Goal: Information Seeking & Learning: Learn about a topic

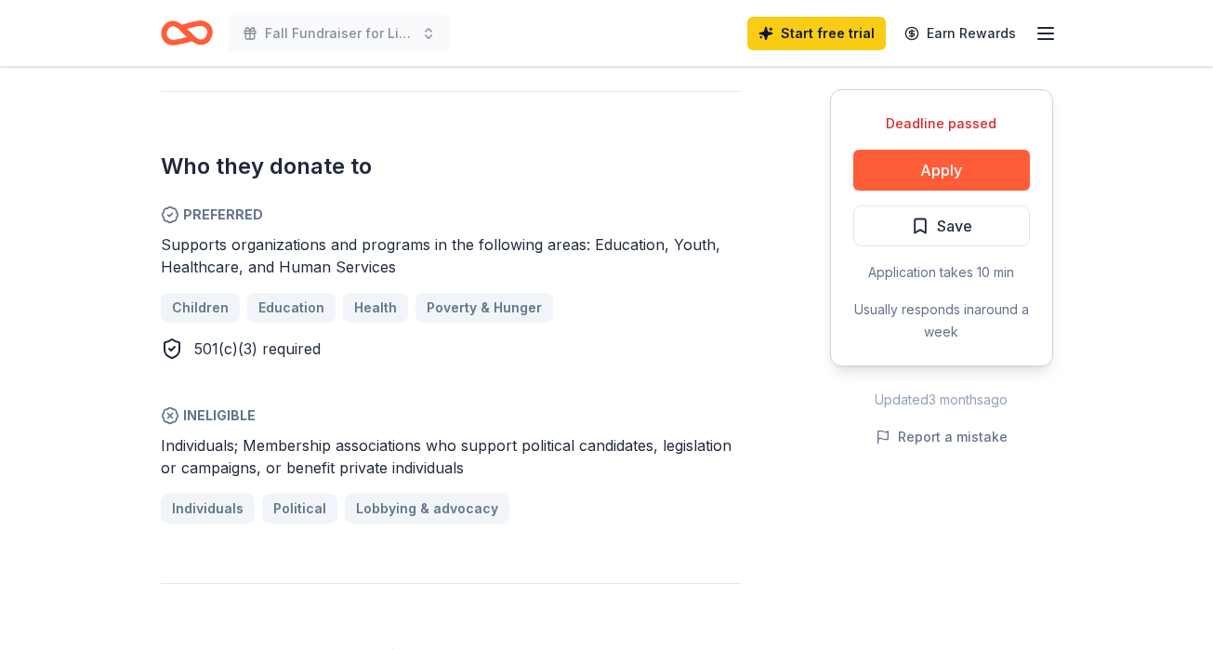
scroll to position [937, 0]
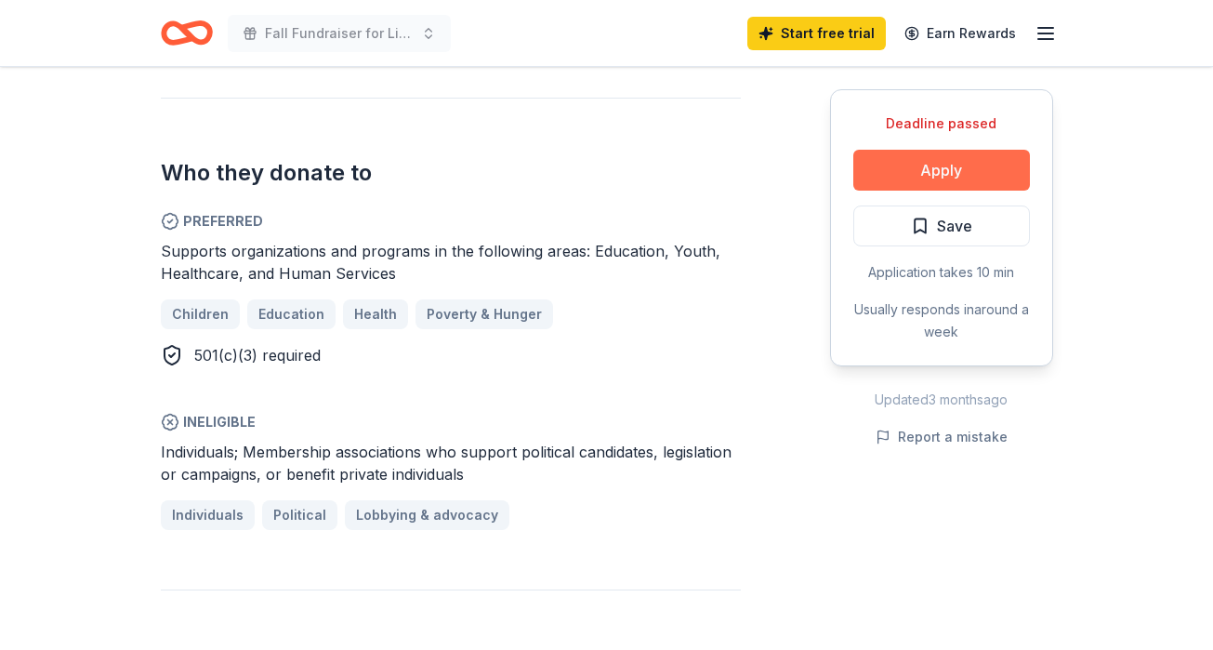
click at [958, 167] on button "Apply" at bounding box center [941, 170] width 177 height 41
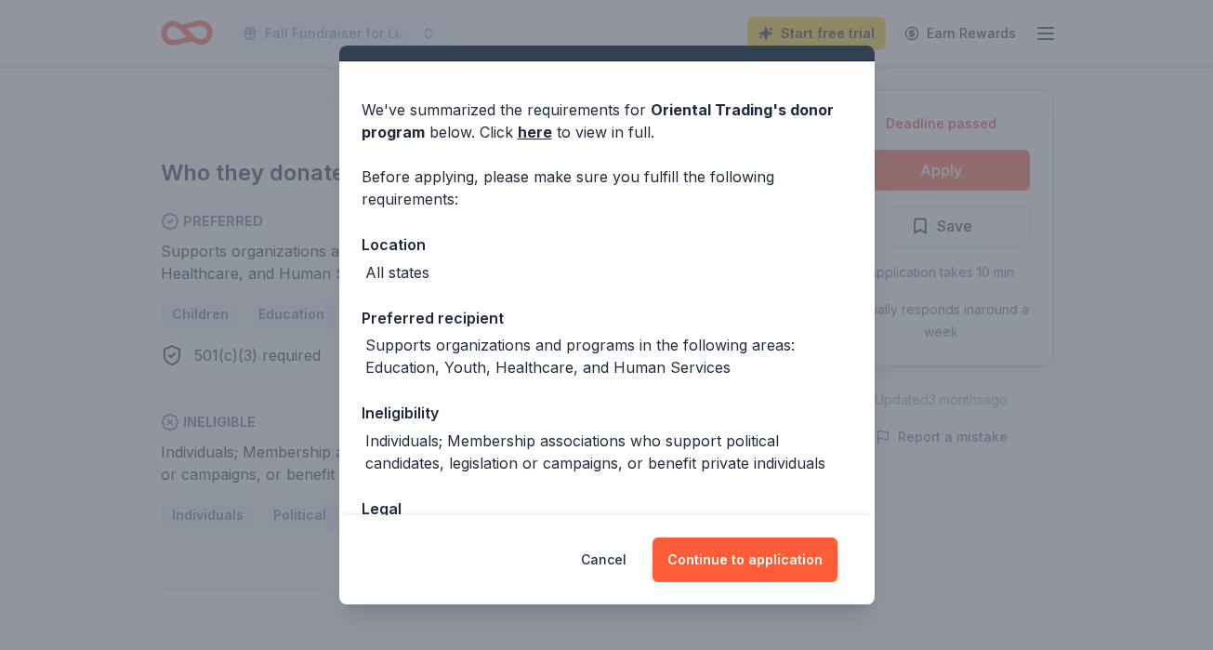
scroll to position [167, 0]
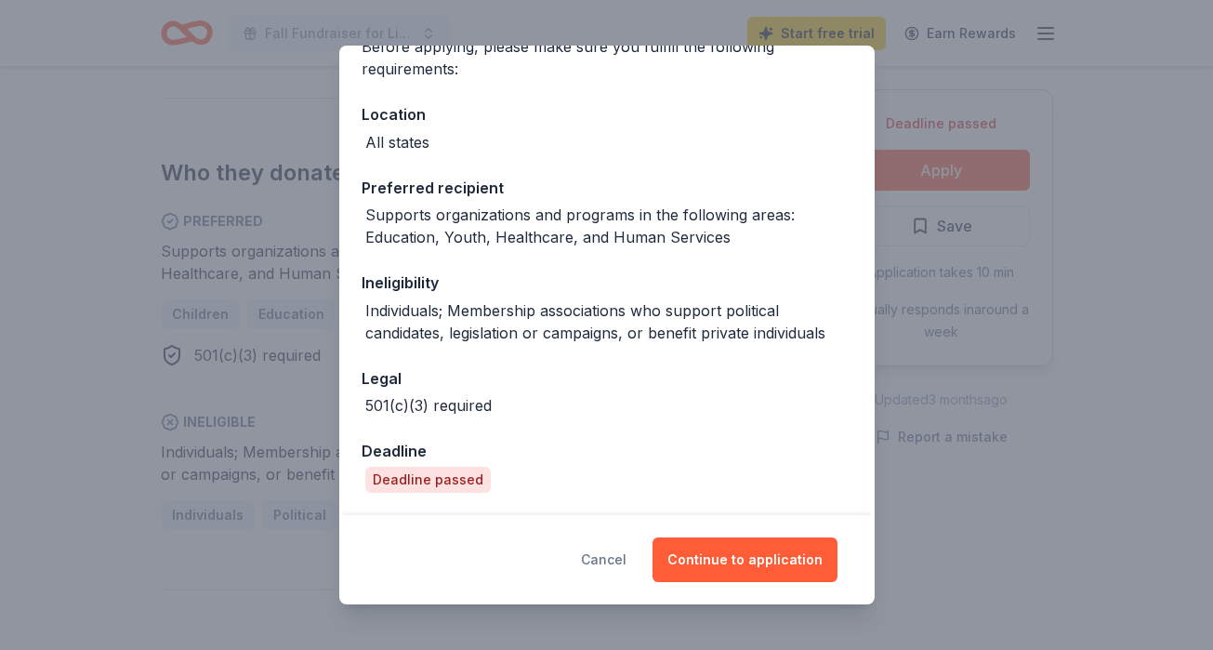
click at [615, 559] on button "Cancel" at bounding box center [604, 559] width 46 height 45
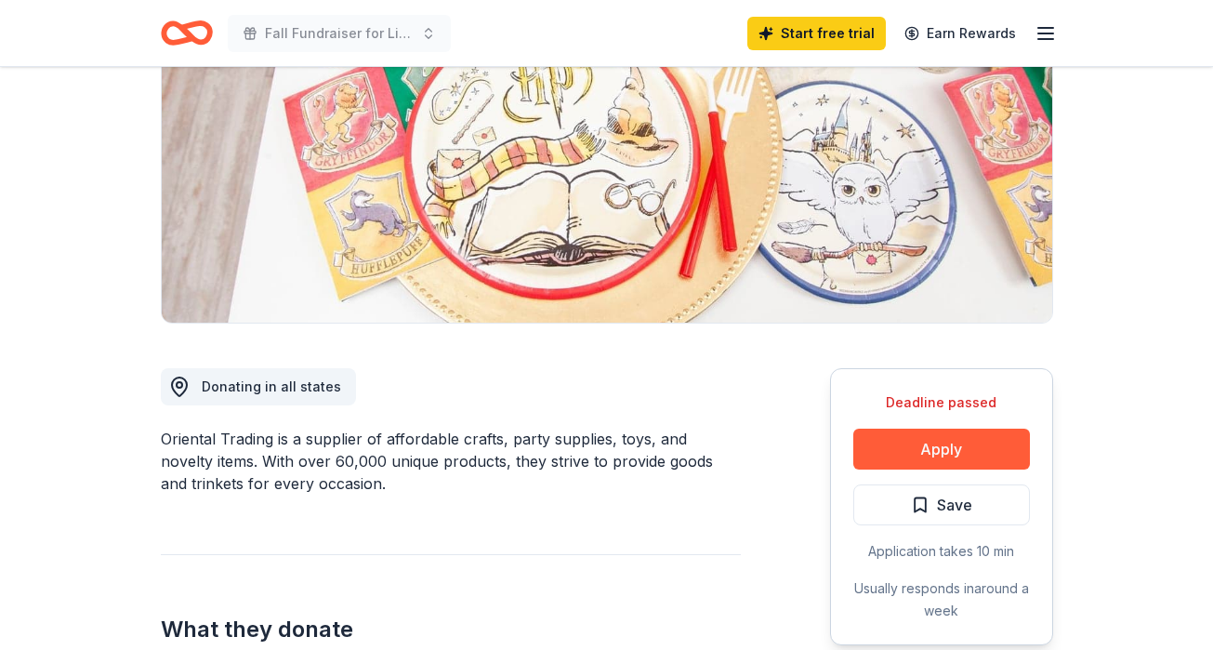
scroll to position [0, 0]
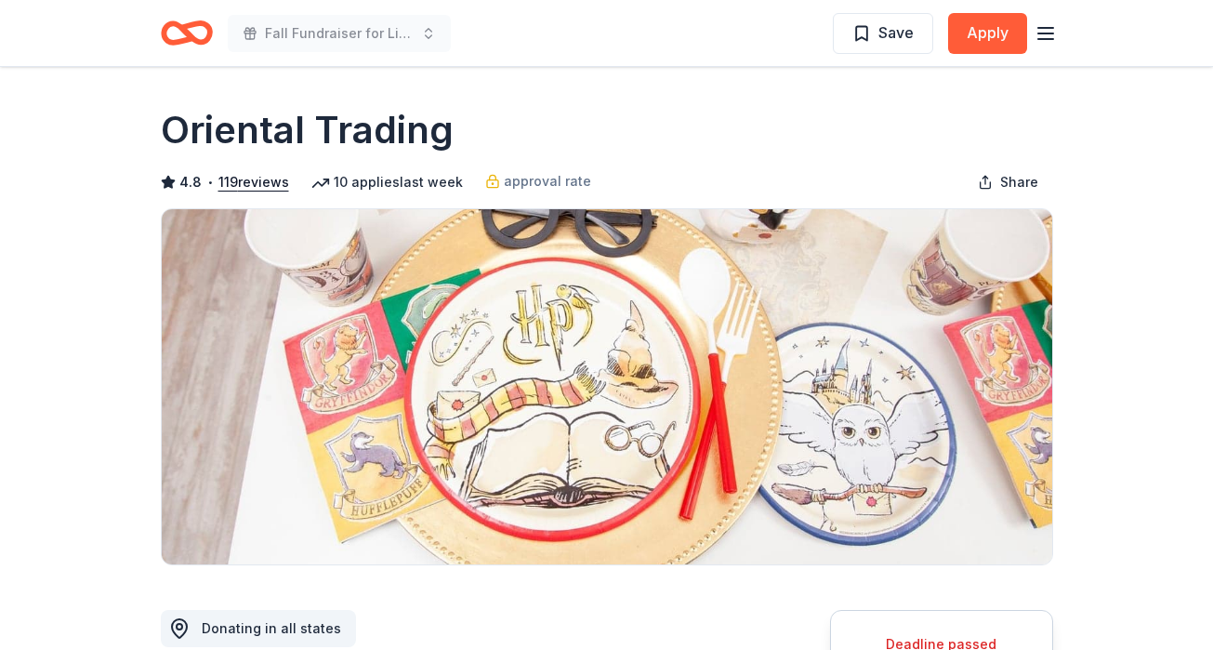
click at [1046, 32] on icon "button" at bounding box center [1045, 33] width 22 height 22
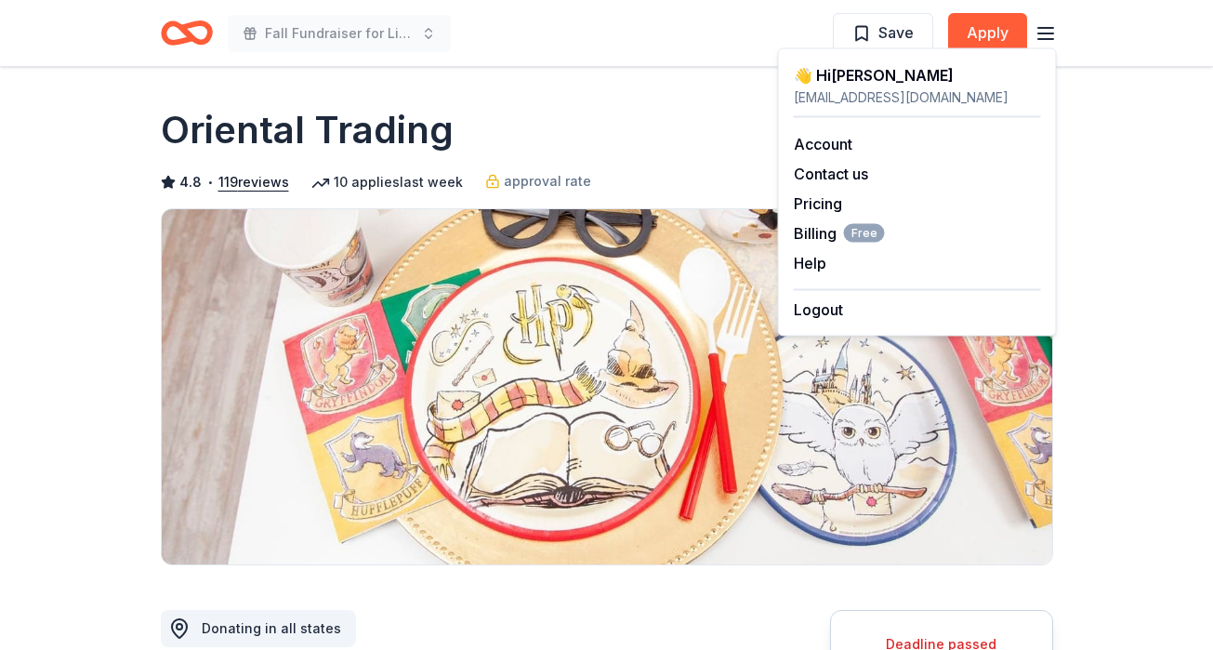
click at [589, 142] on div "Oriental Trading" at bounding box center [607, 130] width 892 height 52
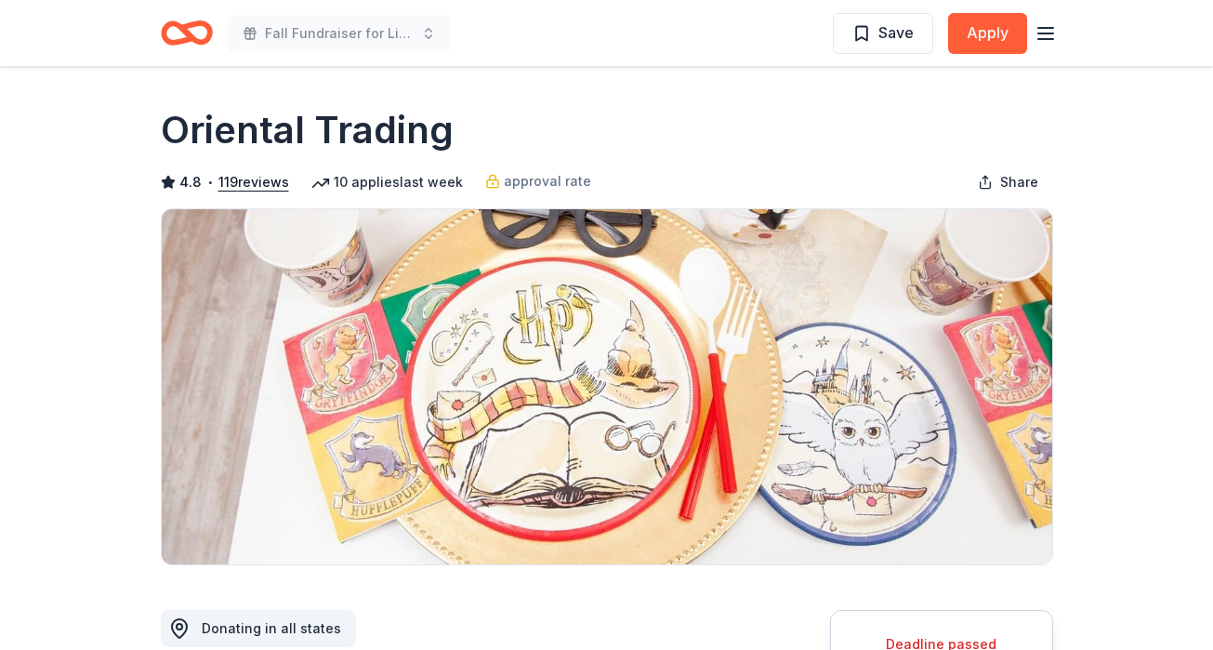
click at [1050, 39] on line "button" at bounding box center [1045, 39] width 15 height 0
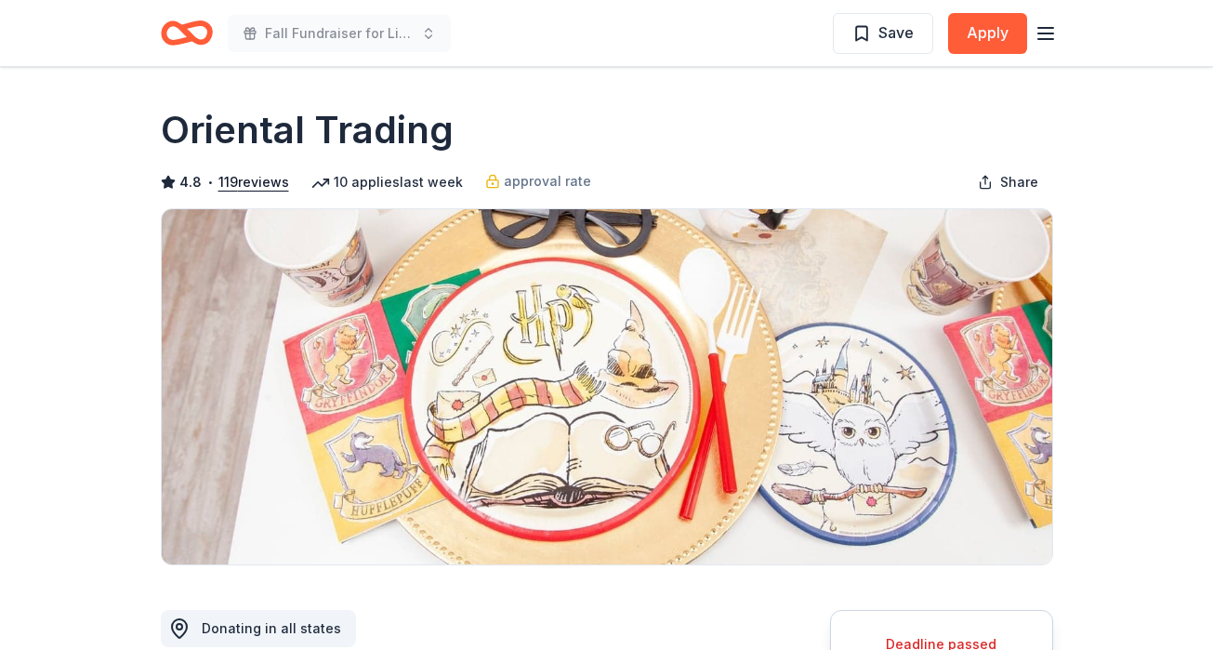
click at [1054, 39] on icon "button" at bounding box center [1045, 33] width 22 height 22
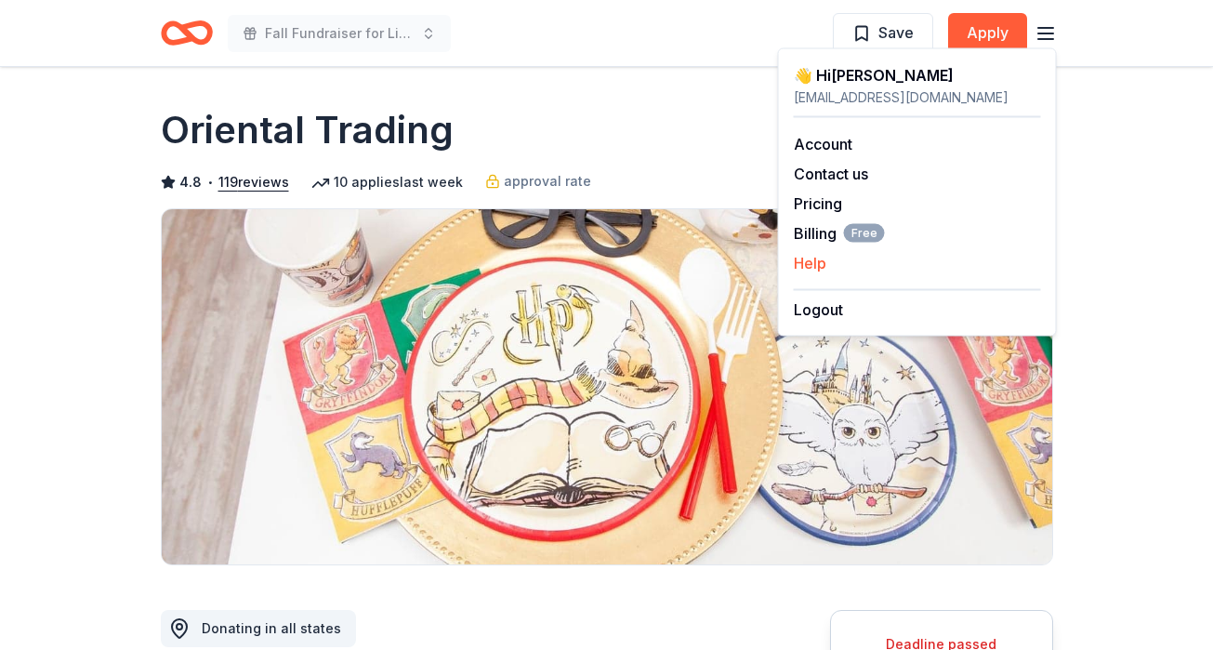
click at [837, 267] on div "Help" at bounding box center [917, 263] width 247 height 22
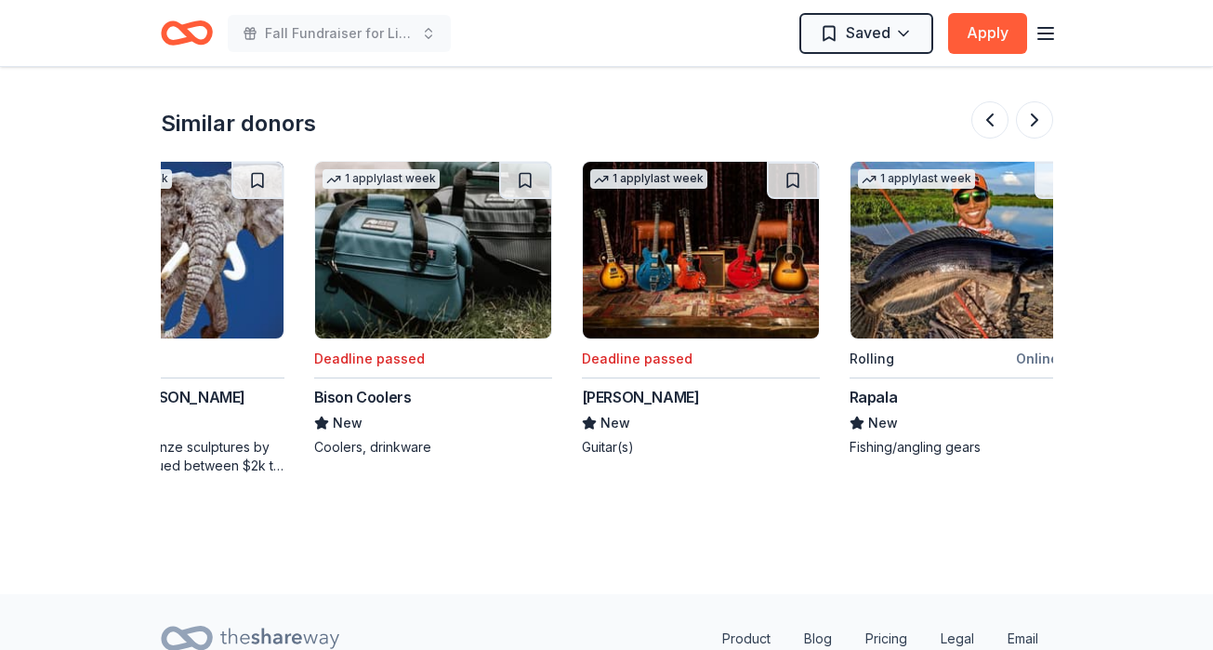
scroll to position [0, 1459]
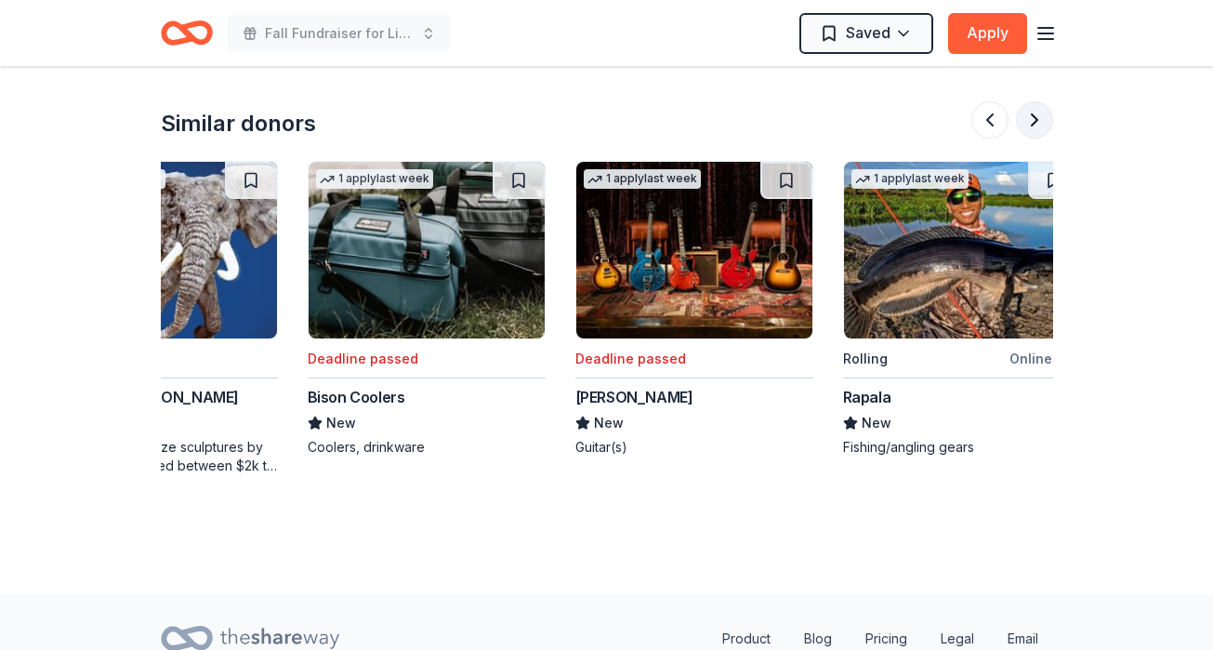
click at [1041, 122] on button at bounding box center [1034, 119] width 37 height 37
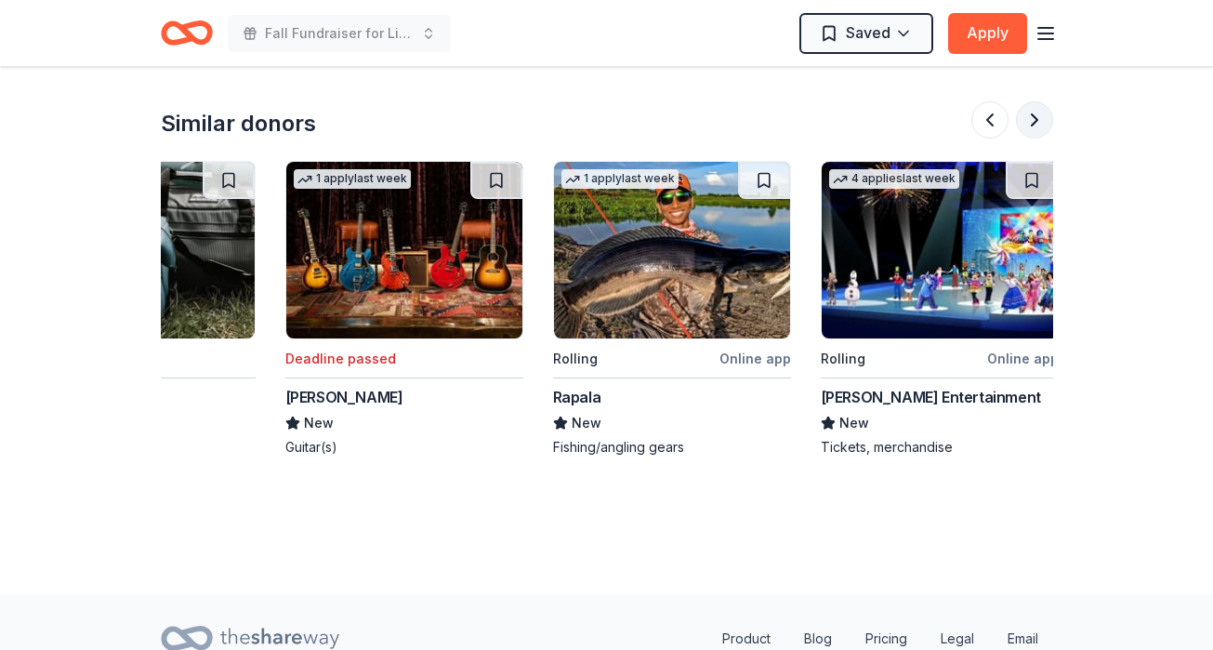
scroll to position [0, 1755]
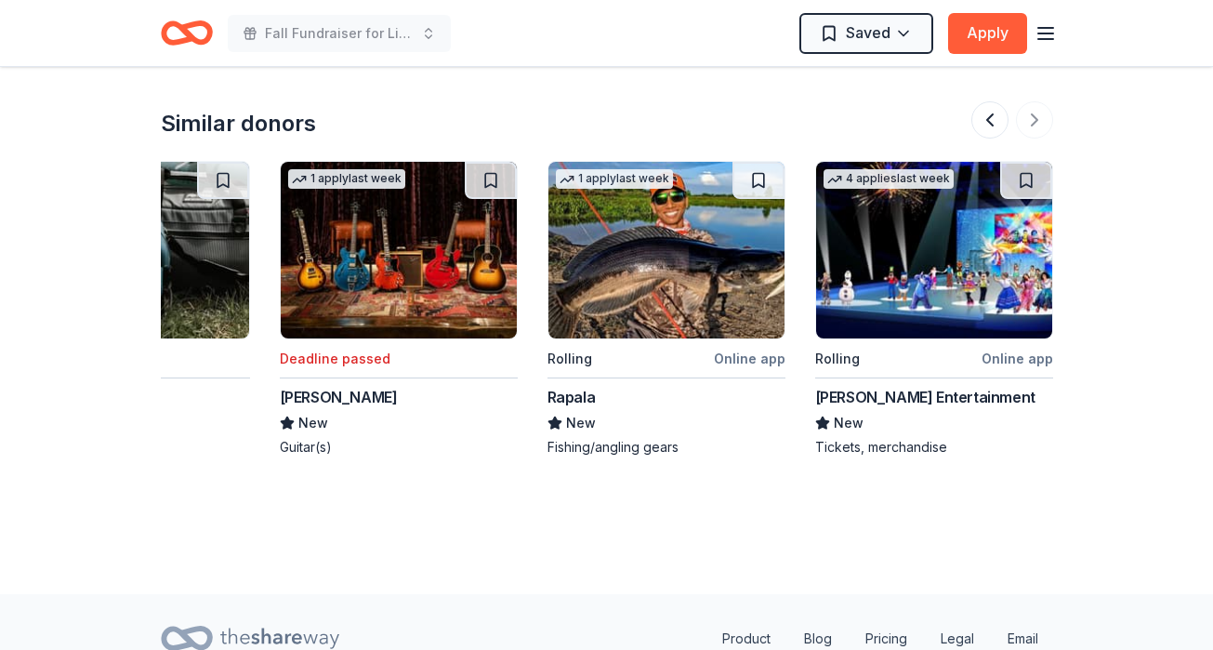
click at [1032, 120] on div at bounding box center [1012, 119] width 82 height 37
click at [993, 122] on button at bounding box center [989, 119] width 37 height 37
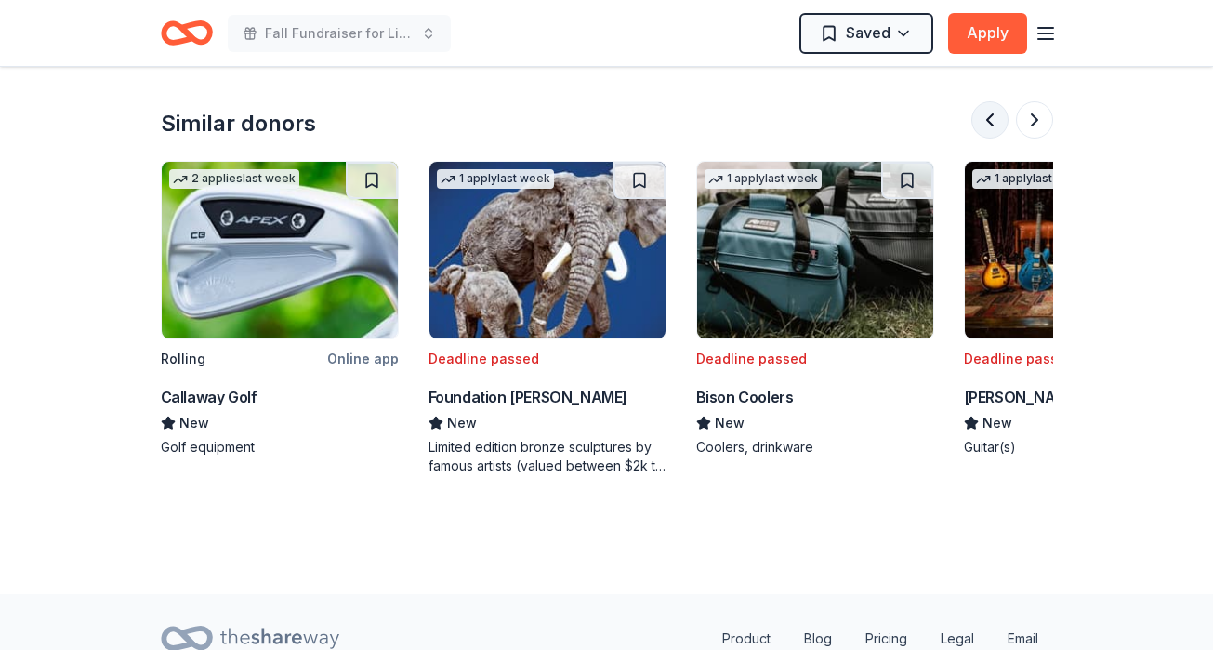
click at [993, 123] on button at bounding box center [989, 119] width 37 height 37
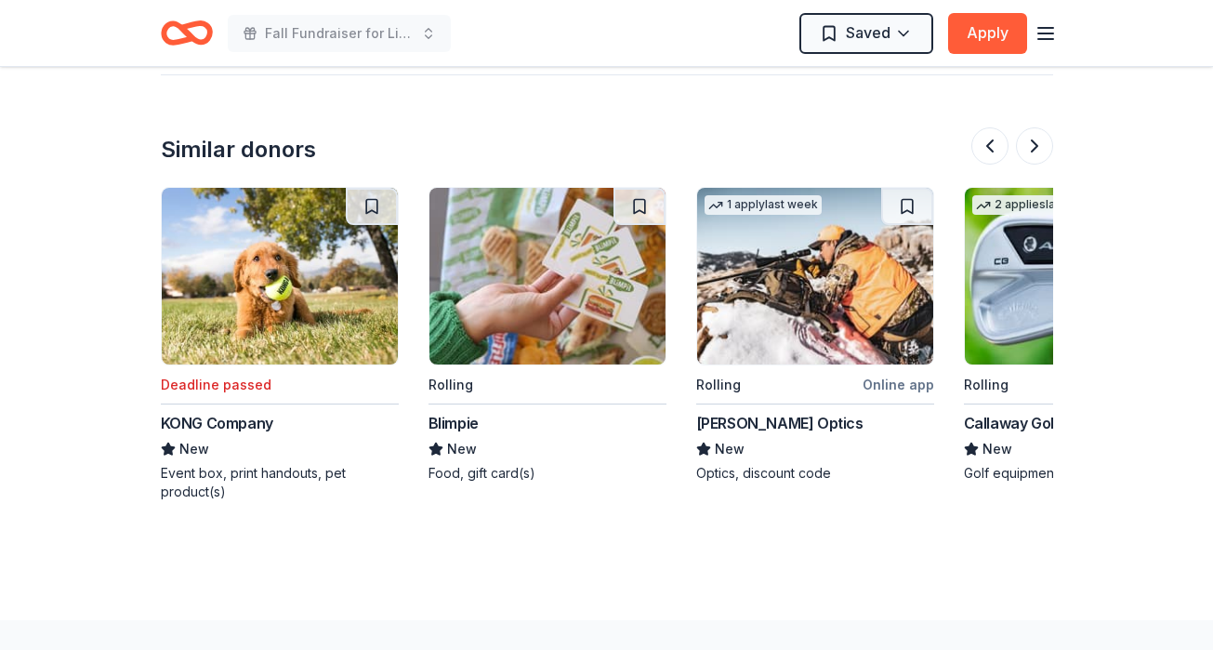
scroll to position [2026, 0]
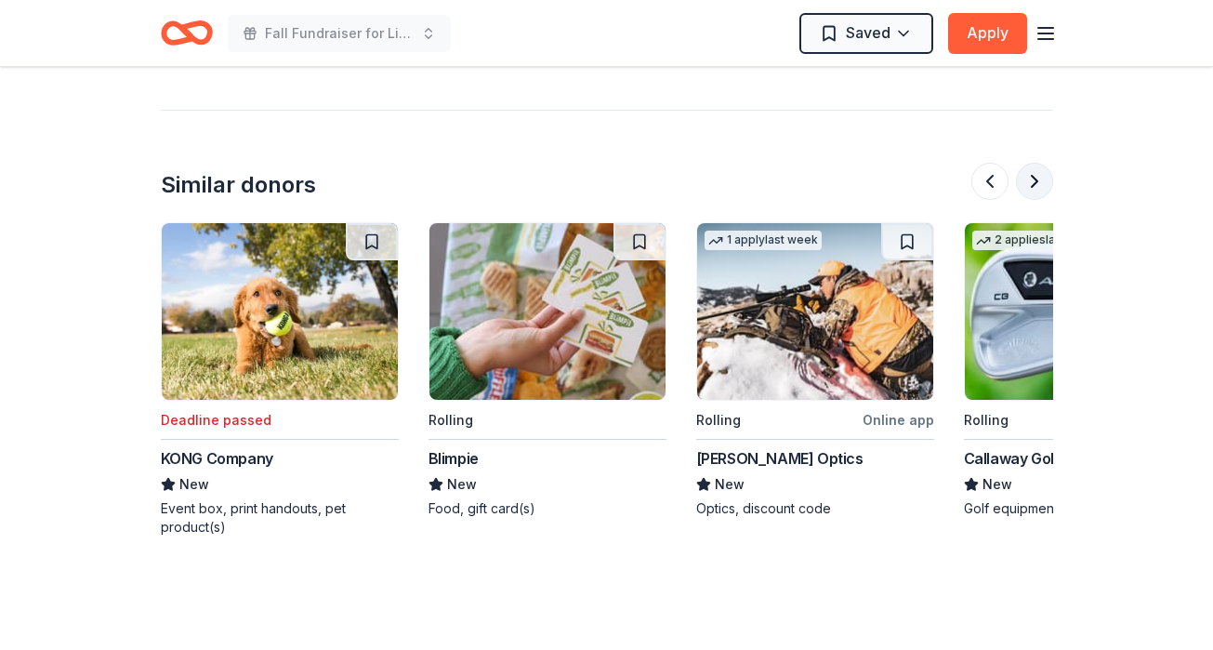
click at [1036, 185] on button at bounding box center [1034, 181] width 37 height 37
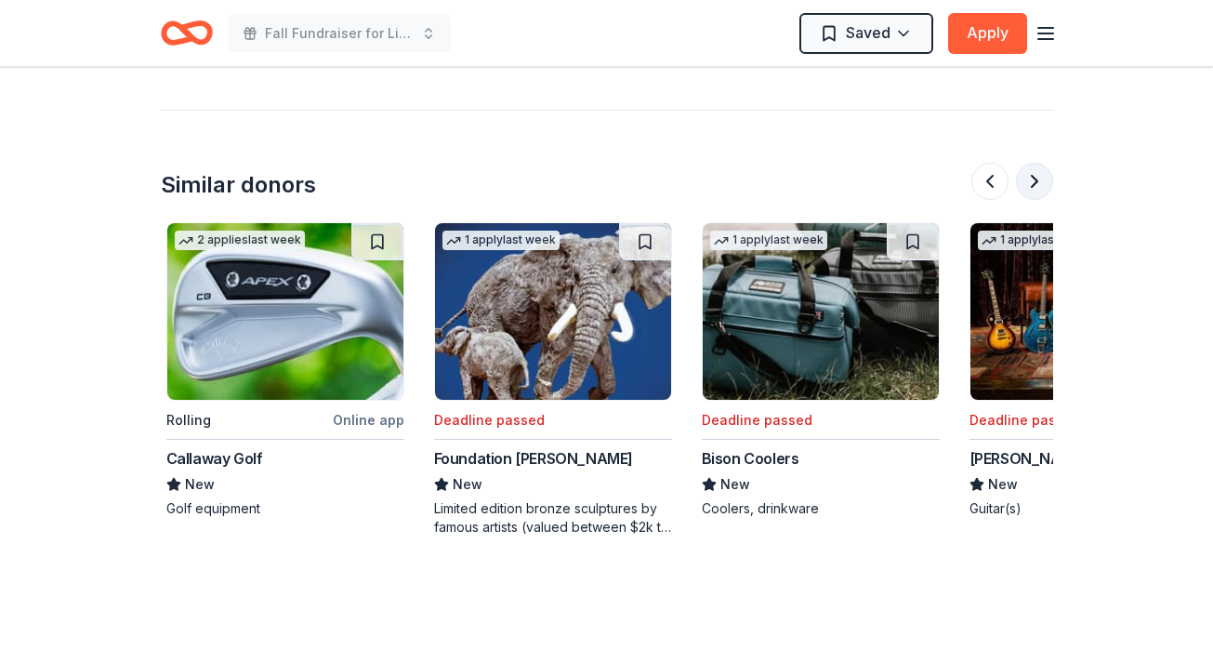
scroll to position [0, 1071]
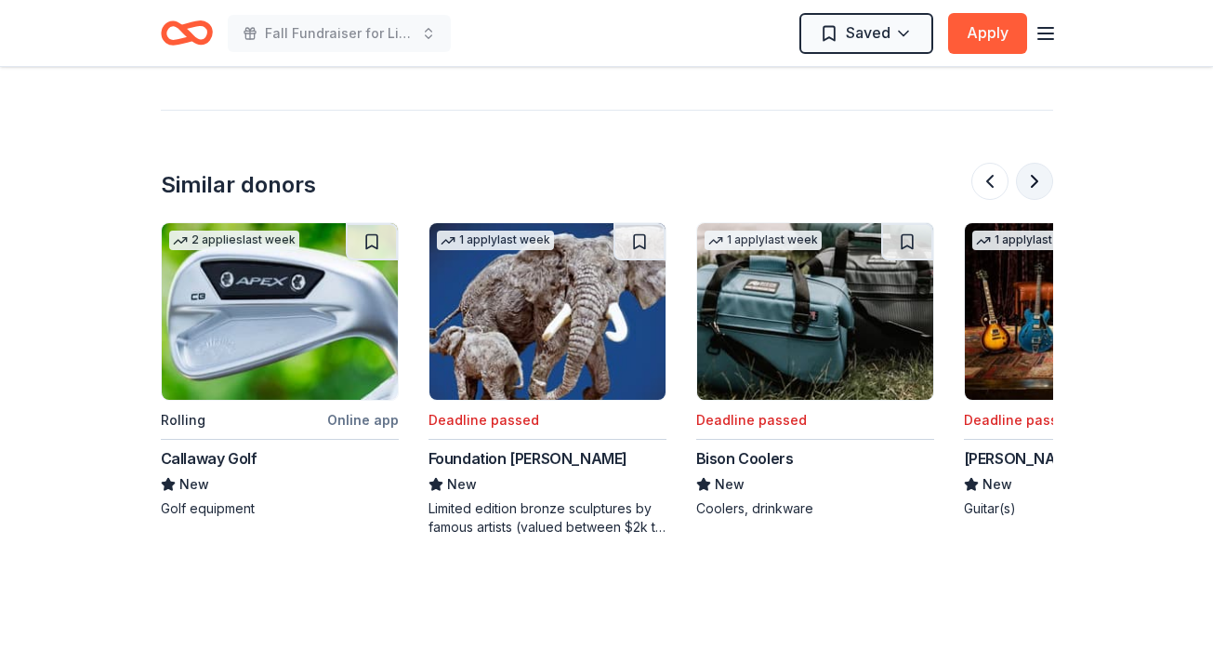
click at [1036, 186] on button at bounding box center [1034, 181] width 37 height 37
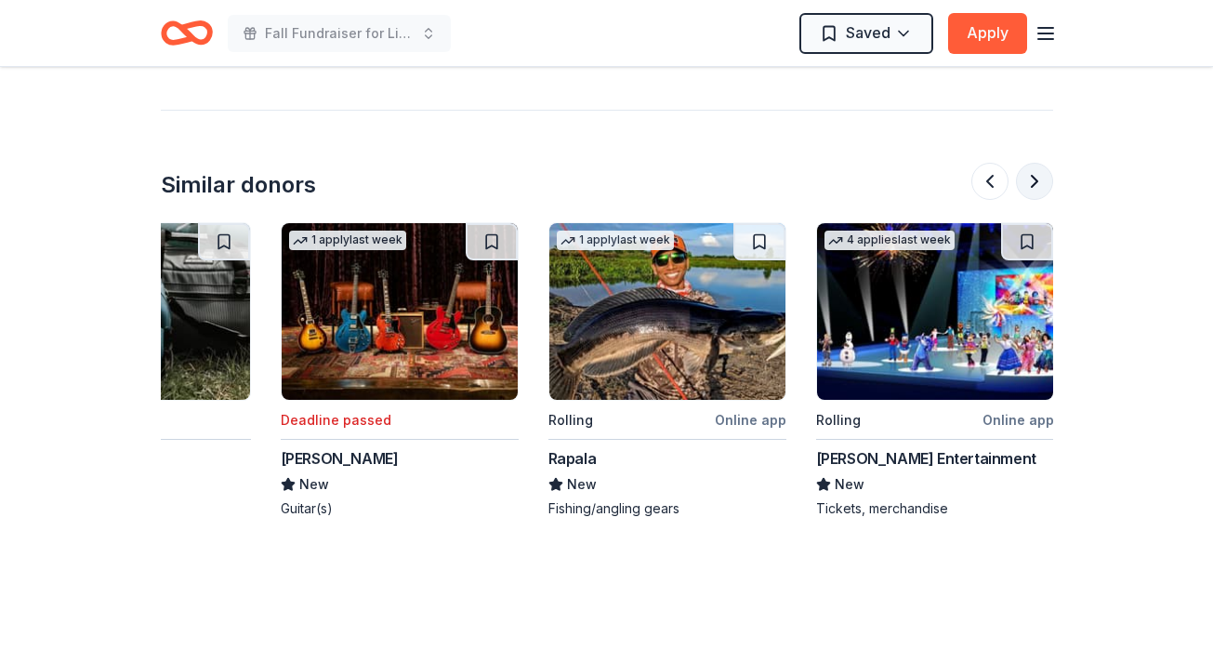
scroll to position [0, 1755]
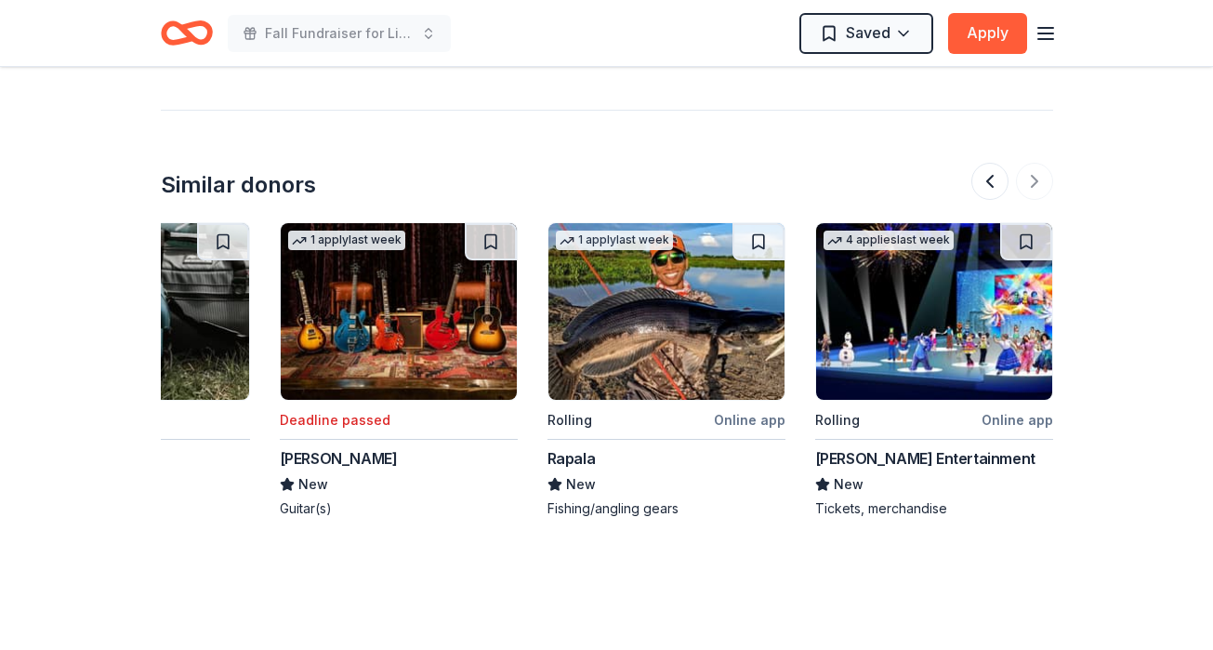
click at [885, 349] on img at bounding box center [934, 311] width 236 height 177
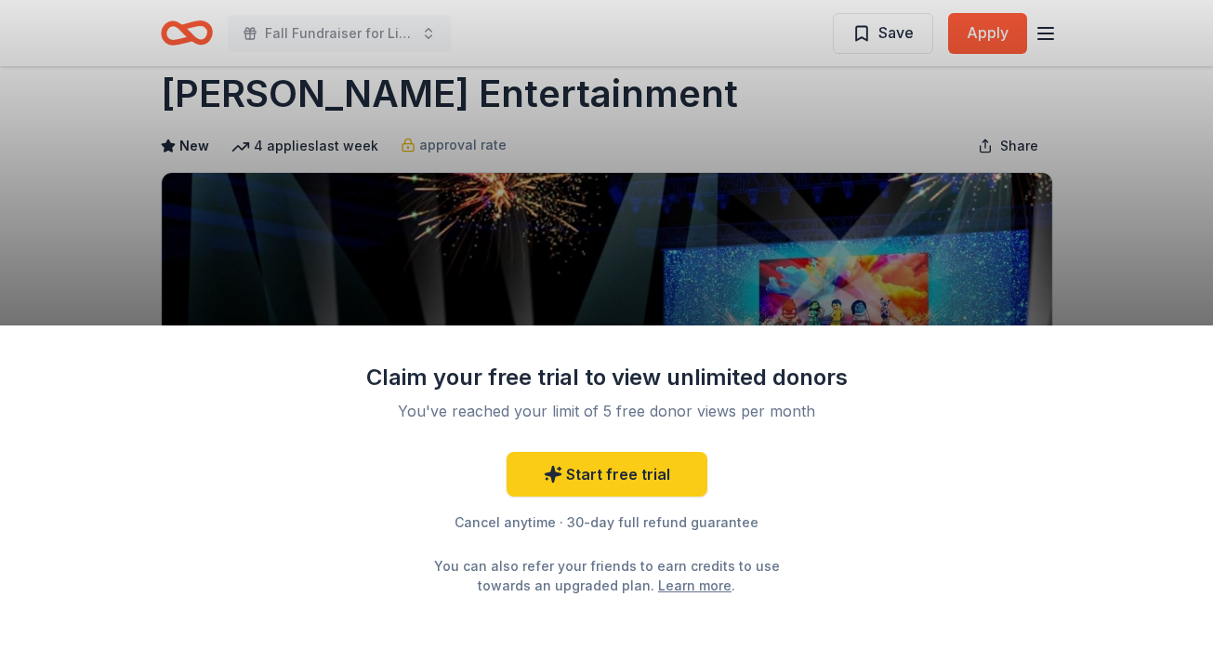
scroll to position [41, 0]
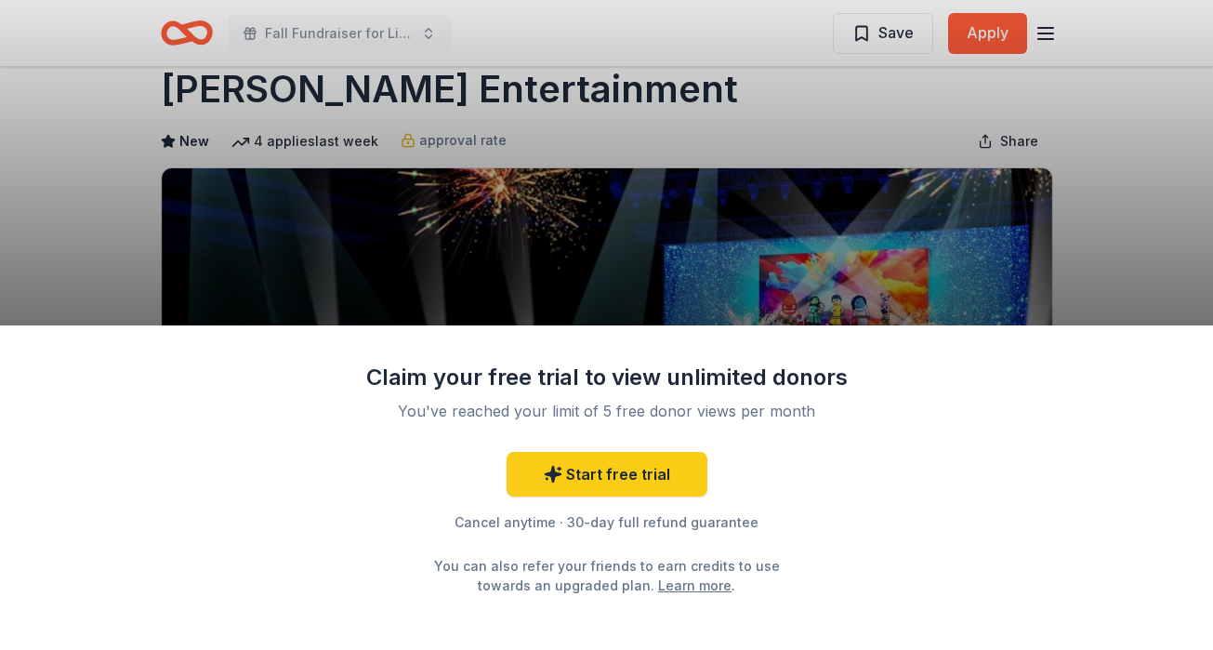
click at [744, 261] on div "Claim your free trial to view unlimited donors You've reached your limit of 5 f…" at bounding box center [606, 325] width 1213 height 650
click at [589, 208] on div "Claim your free trial to view unlimited donors You've reached your limit of 5 f…" at bounding box center [606, 325] width 1213 height 650
click at [679, 585] on link "Learn more" at bounding box center [694, 585] width 73 height 20
